Goal: Information Seeking & Learning: Learn about a topic

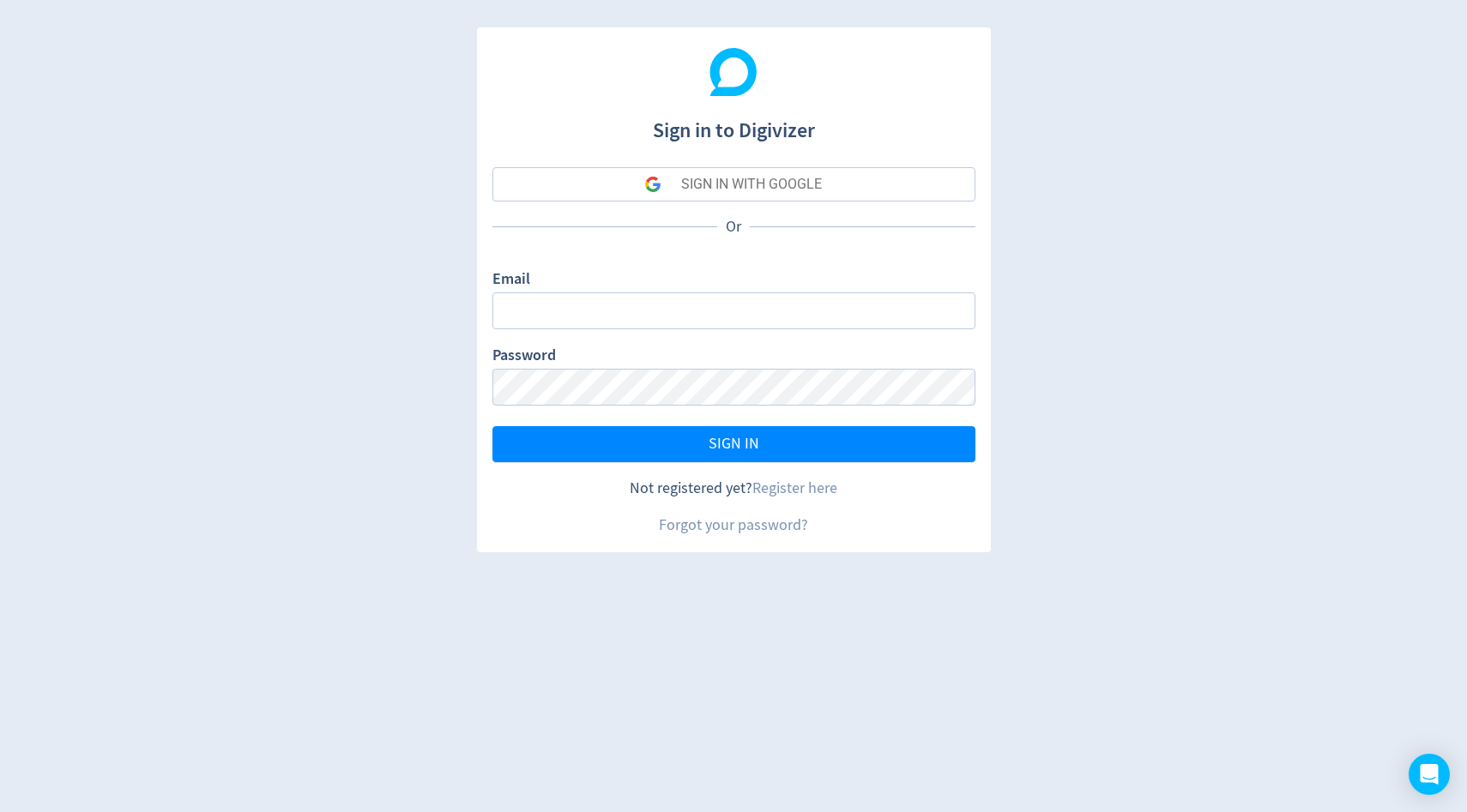
click at [806, 280] on div "Email" at bounding box center [734, 299] width 483 height 61
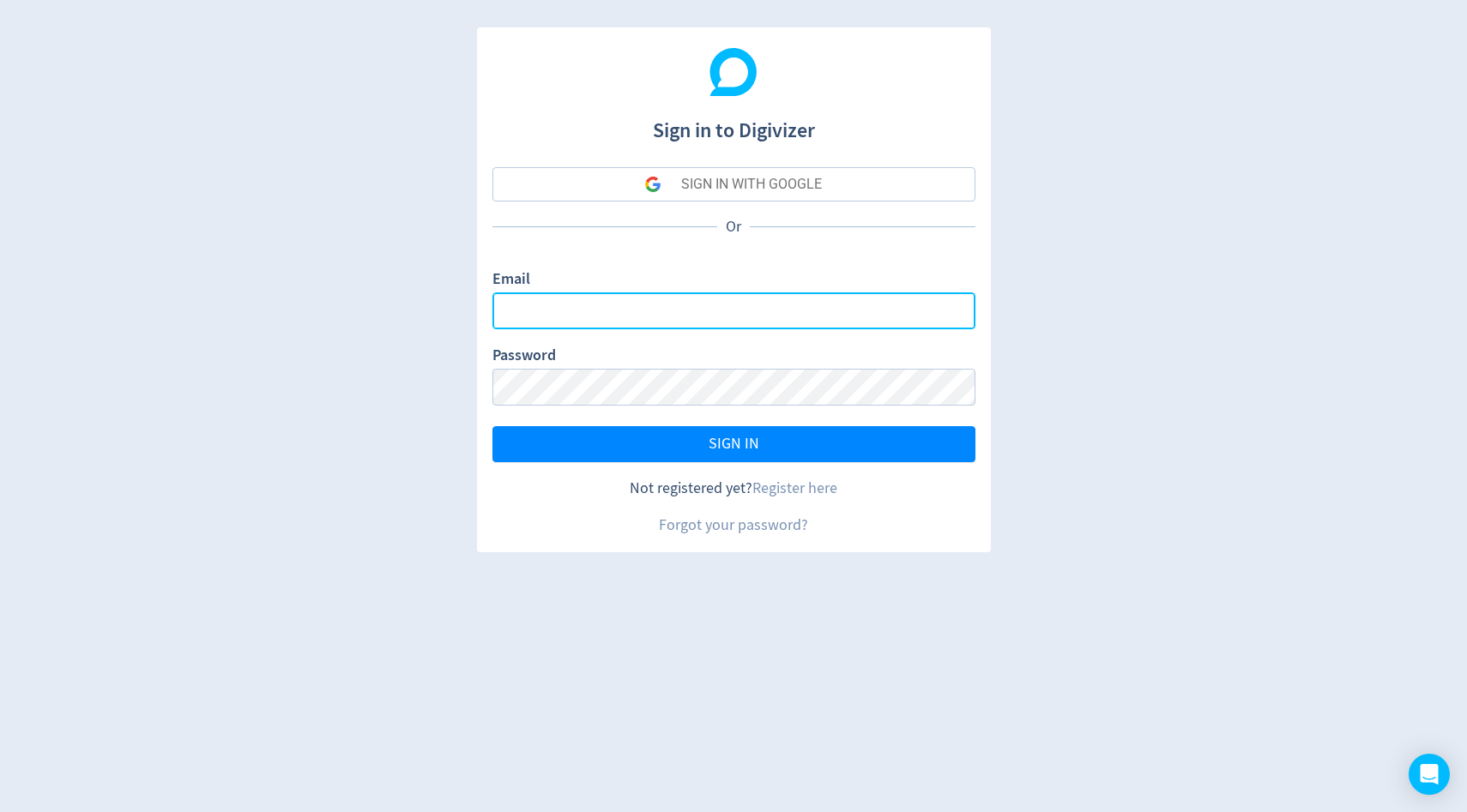
click at [806, 295] on input "Email" at bounding box center [734, 311] width 483 height 37
type input "[EMAIL_ADDRESS][DOMAIN_NAME]"
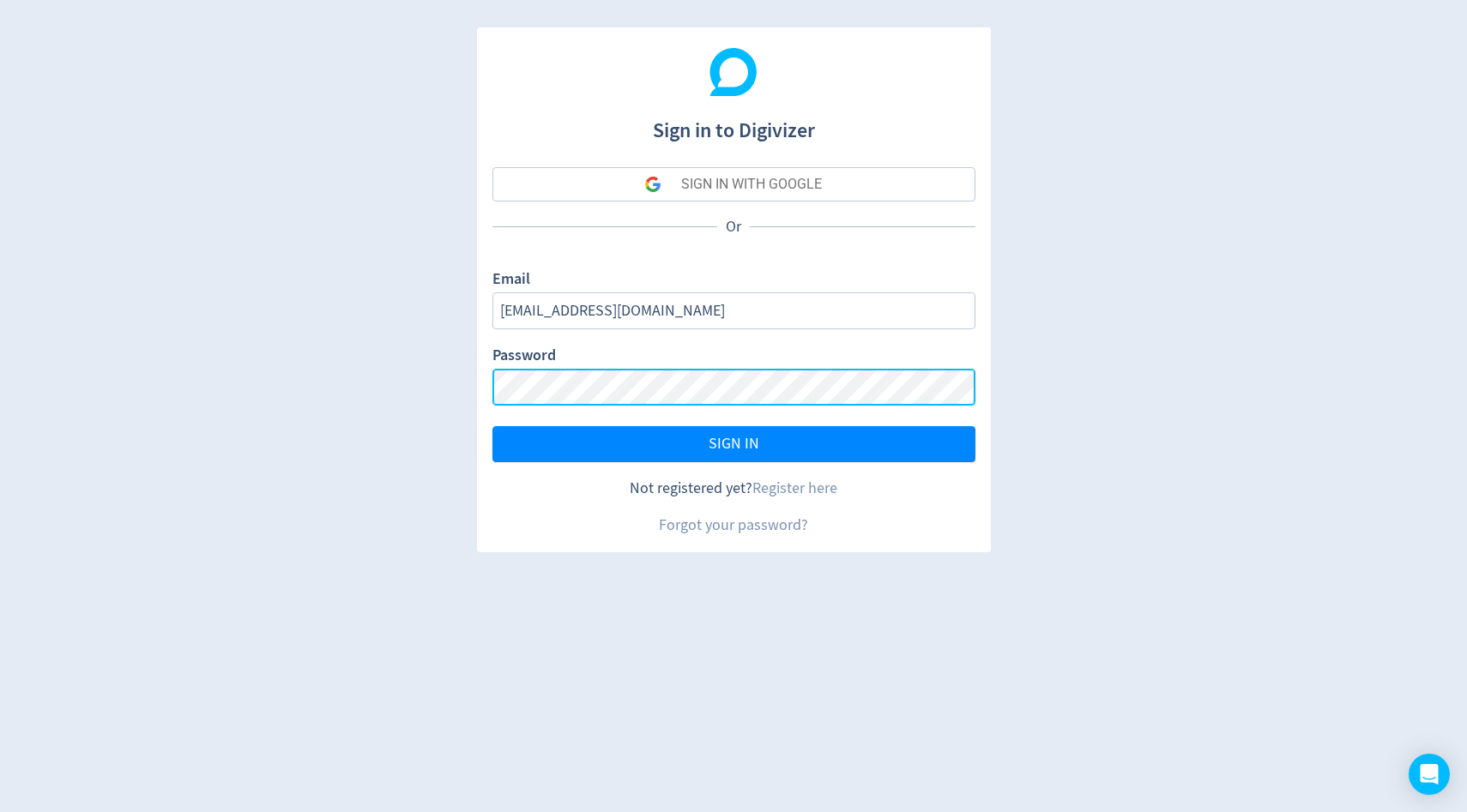
click at [492, 426] on button "SIGN IN" at bounding box center [734, 444] width 483 height 36
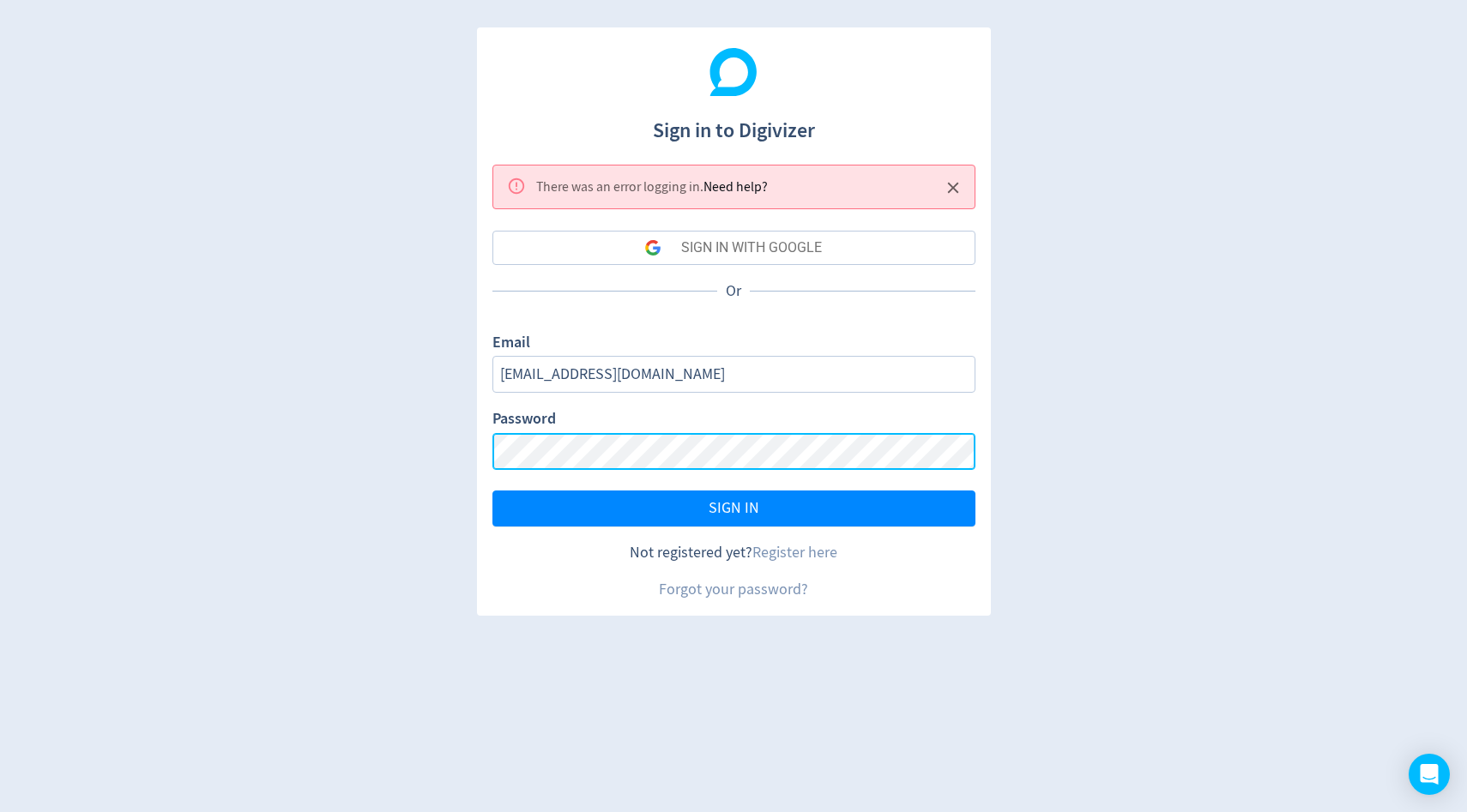
click at [492, 490] on button "SIGN IN" at bounding box center [734, 508] width 483 height 36
click at [825, 237] on button "SIGN IN WITH GOOGLE" at bounding box center [734, 247] width 483 height 34
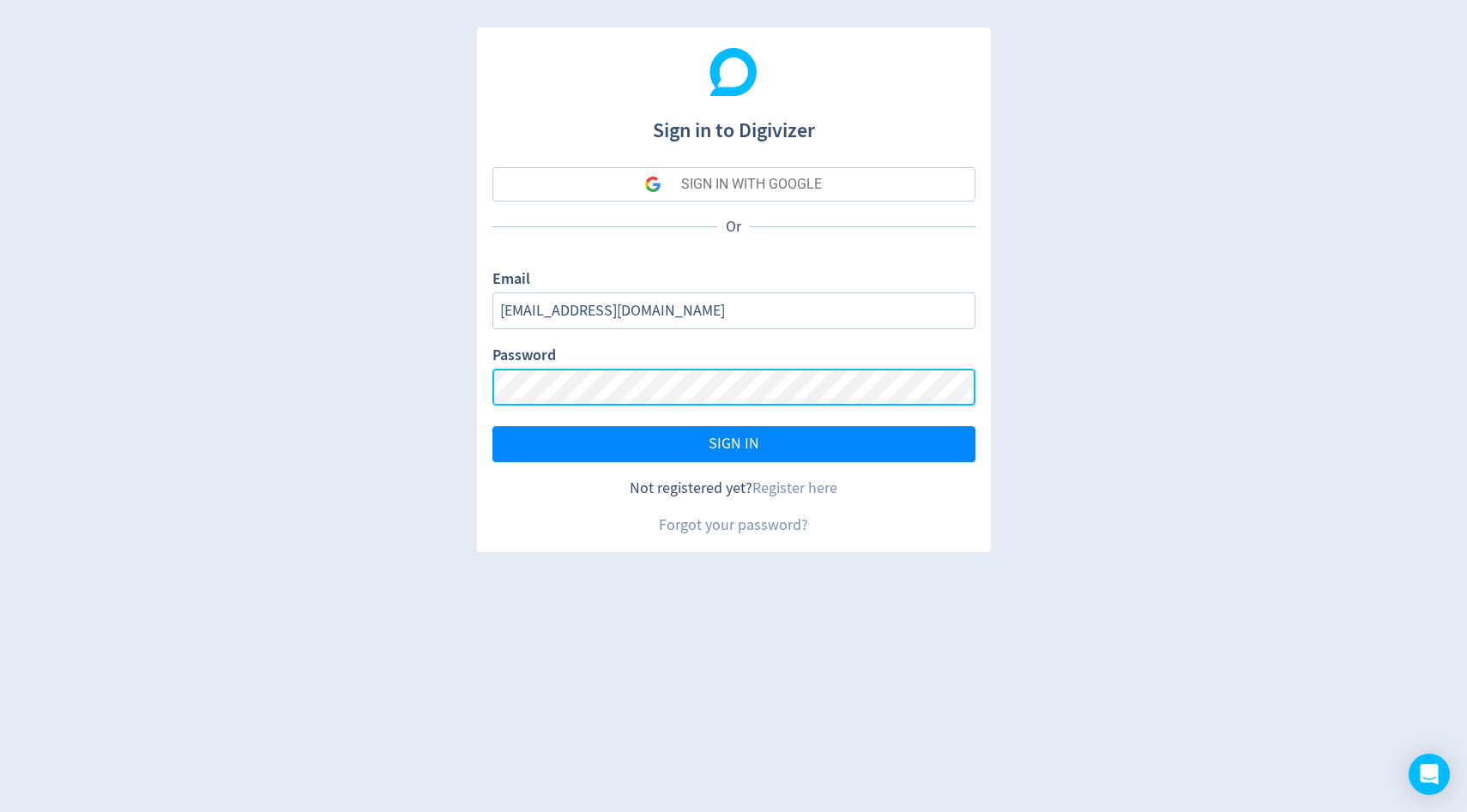
click at [492, 426] on button "SIGN IN" at bounding box center [734, 444] width 483 height 36
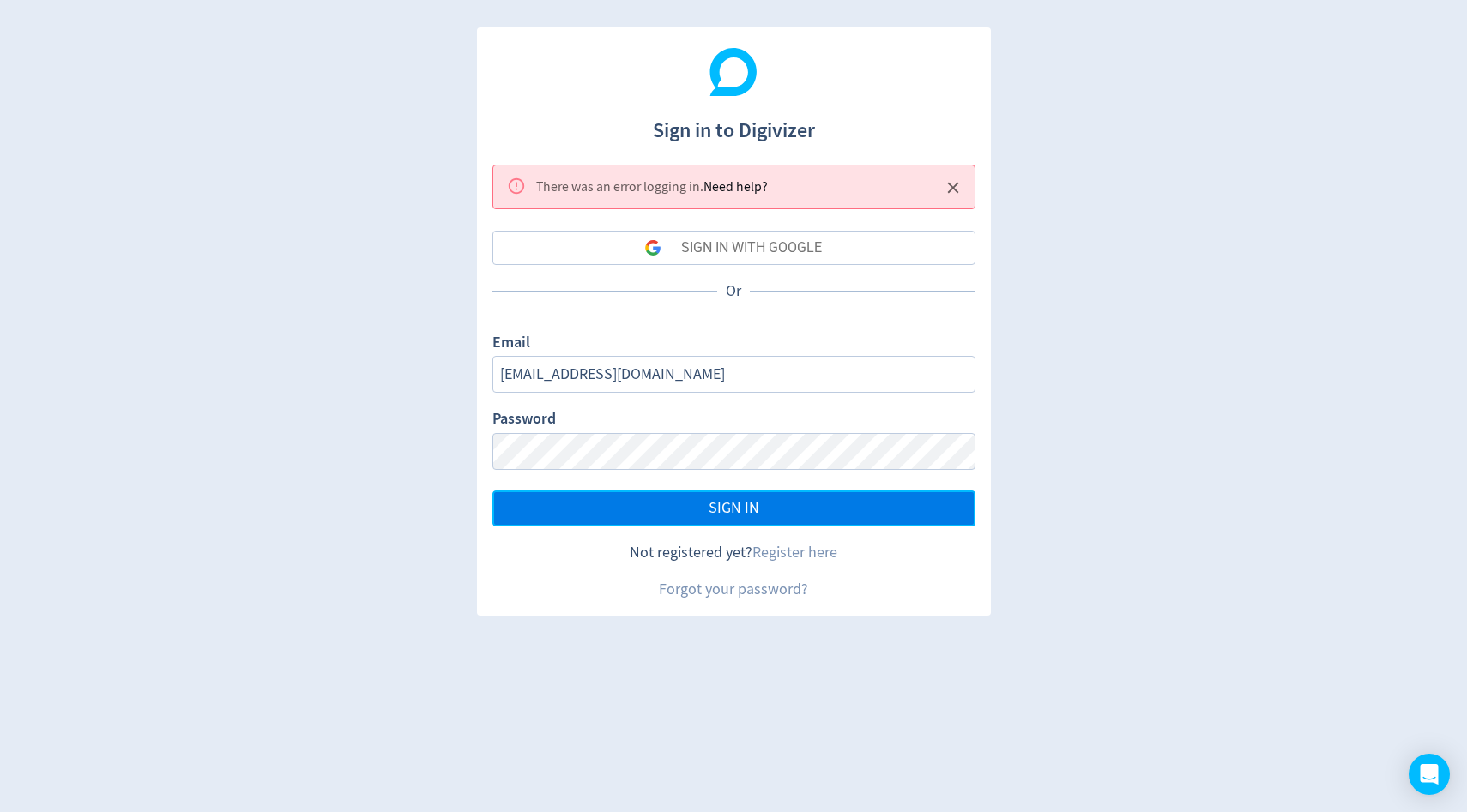
click at [715, 515] on span "SIGN IN" at bounding box center [734, 508] width 51 height 16
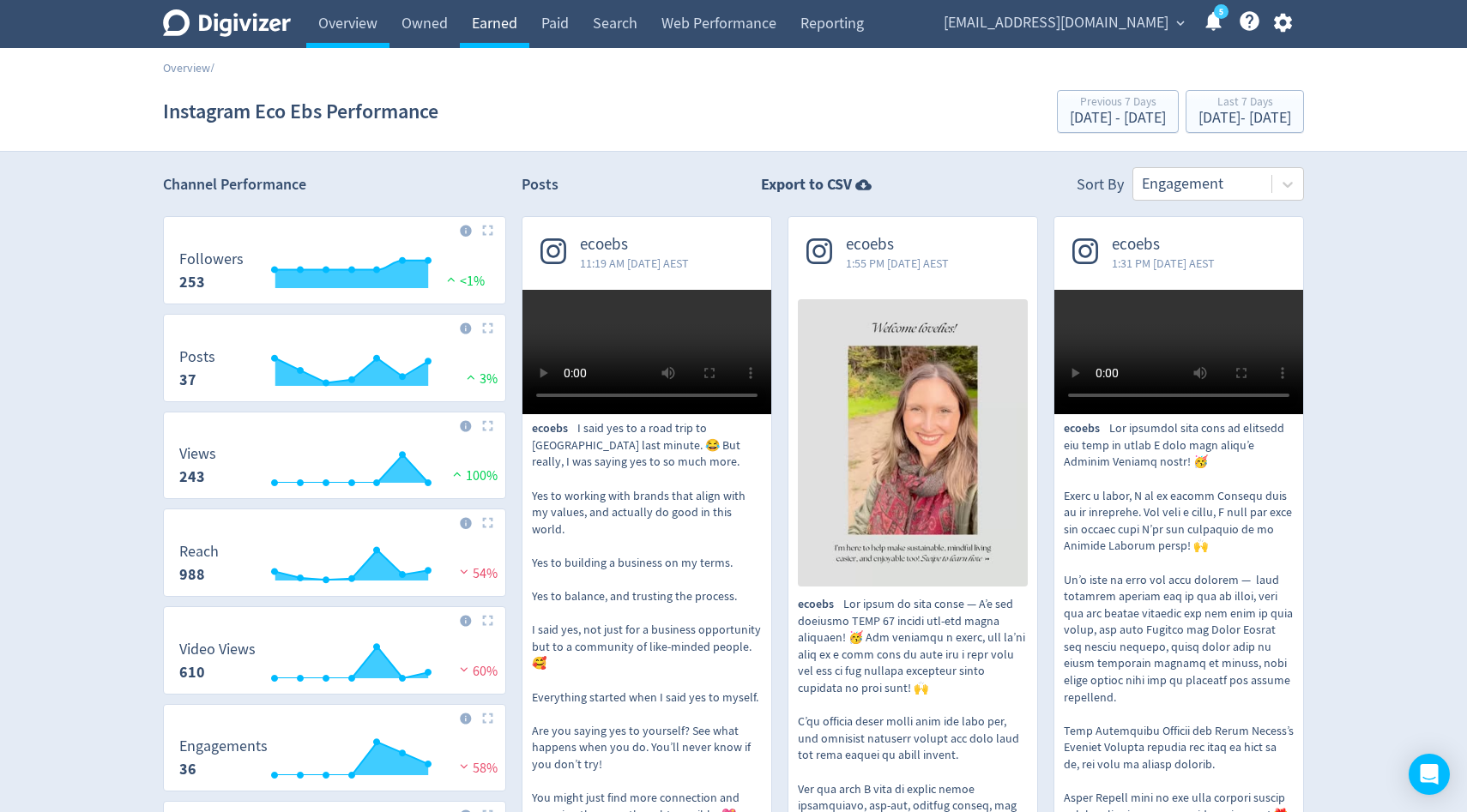
click at [471, 28] on link "Earned" at bounding box center [494, 24] width 70 height 48
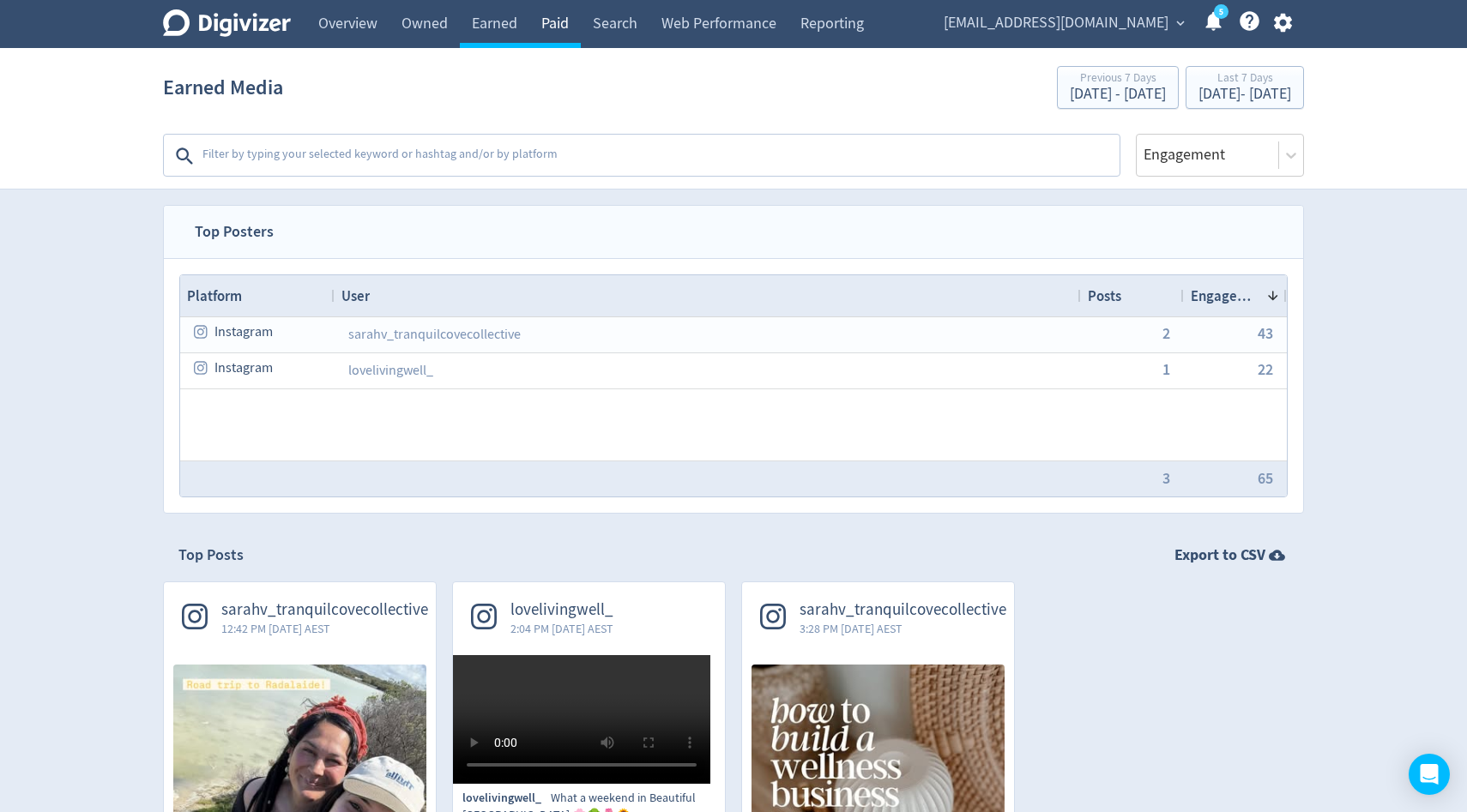
click at [574, 34] on link "Paid" at bounding box center [555, 24] width 52 height 48
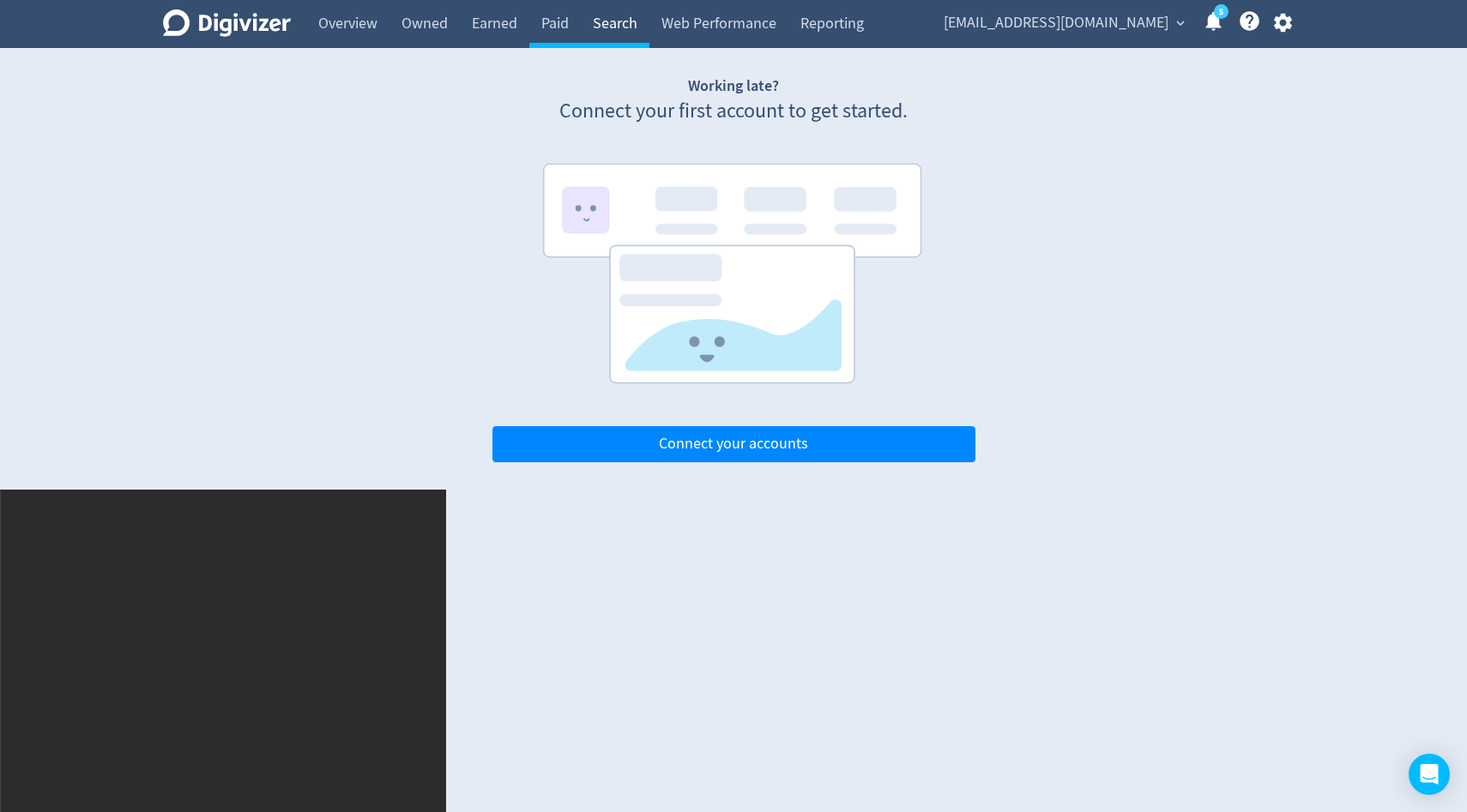
click at [599, 31] on link "Search" at bounding box center [615, 24] width 69 height 48
click at [719, 28] on link "Web Performance" at bounding box center [719, 24] width 139 height 48
click at [400, 26] on link "Owned" at bounding box center [425, 24] width 70 height 48
